Goal: Information Seeking & Learning: Learn about a topic

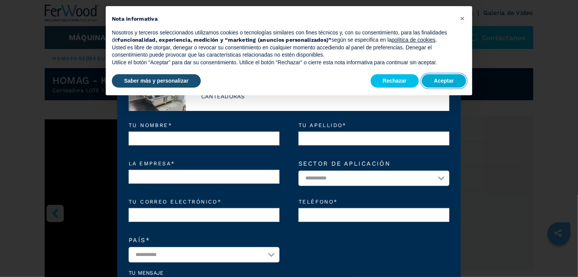
click at [440, 80] on button "Aceptar" at bounding box center [444, 81] width 44 height 14
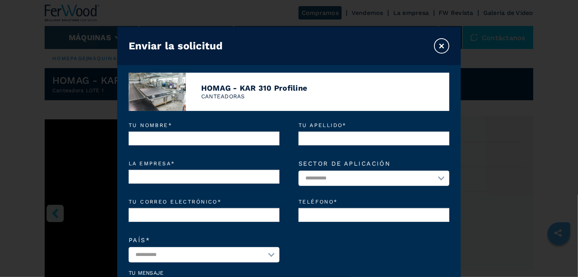
click at [441, 46] on button "×" at bounding box center [441, 45] width 15 height 15
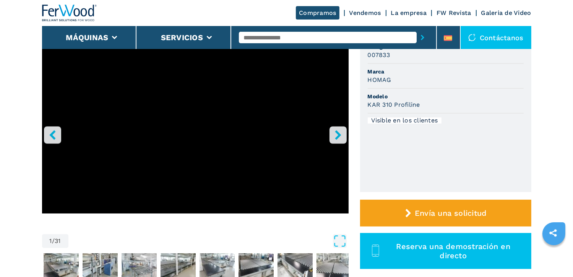
scroll to position [115, 0]
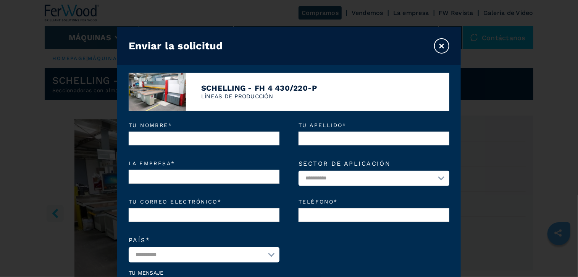
click at [443, 45] on button "×" at bounding box center [441, 45] width 15 height 15
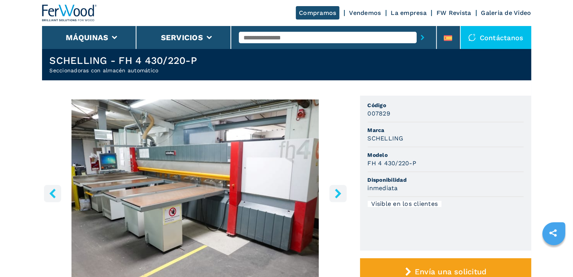
scroll to position [38, 0]
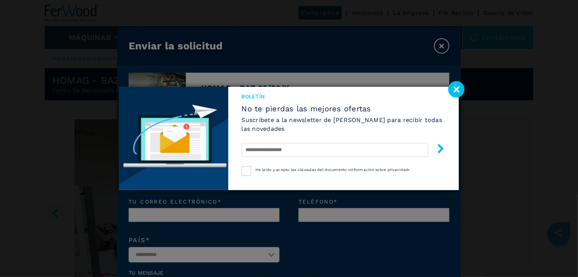
click at [460, 89] on image at bounding box center [456, 89] width 16 height 16
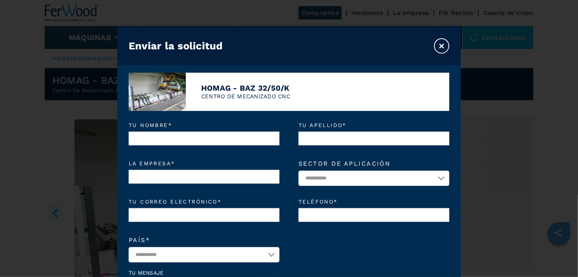
click at [440, 47] on button "×" at bounding box center [441, 45] width 15 height 15
click at [438, 47] on button "×" at bounding box center [441, 45] width 15 height 15
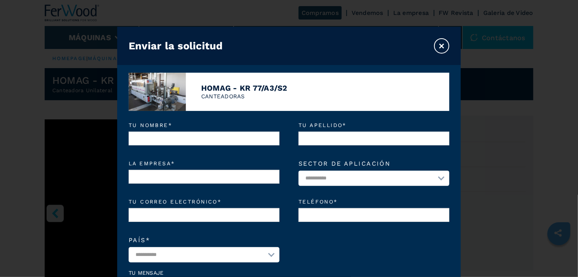
click at [442, 46] on button "×" at bounding box center [441, 45] width 15 height 15
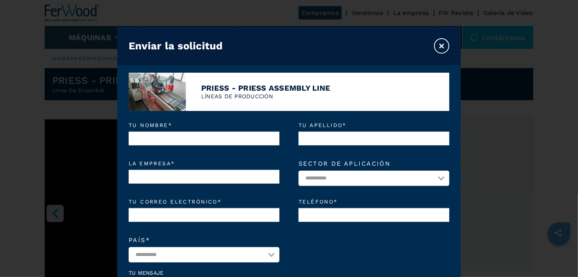
click at [442, 46] on button "×" at bounding box center [441, 45] width 15 height 15
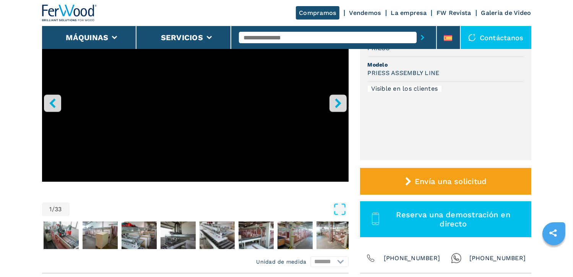
scroll to position [153, 0]
